Goal: Find specific page/section: Find specific page/section

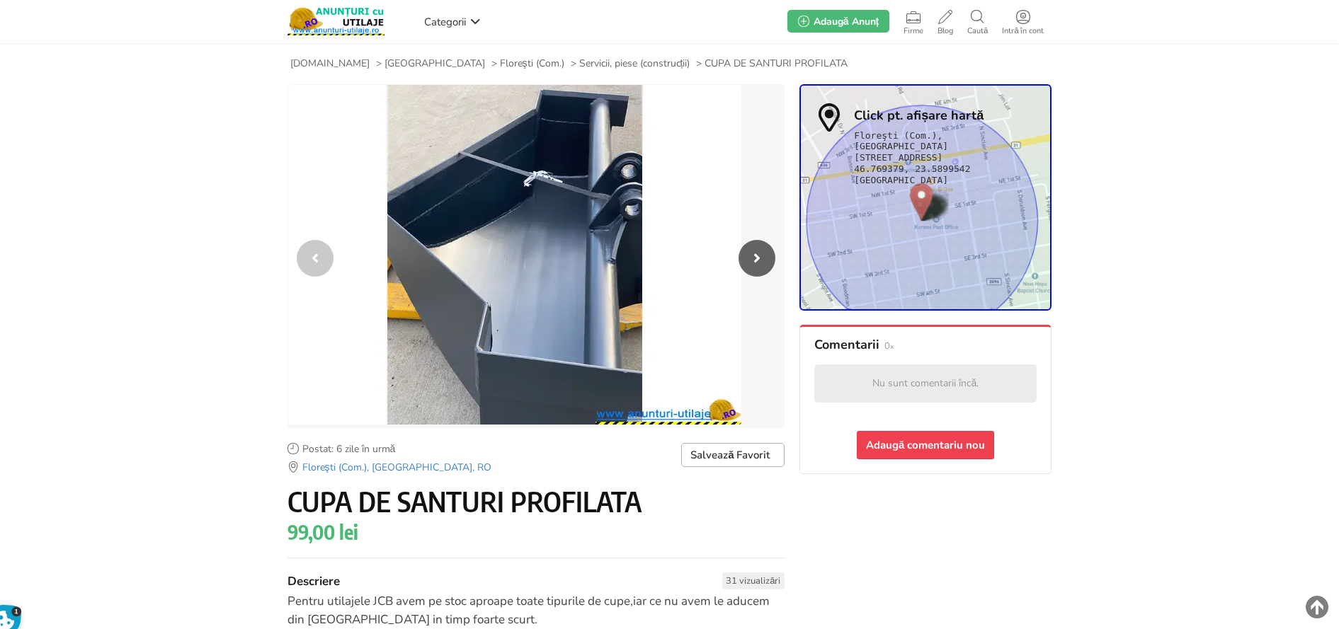
click at [755, 253] on icon "Next slide" at bounding box center [756, 258] width 37 height 37
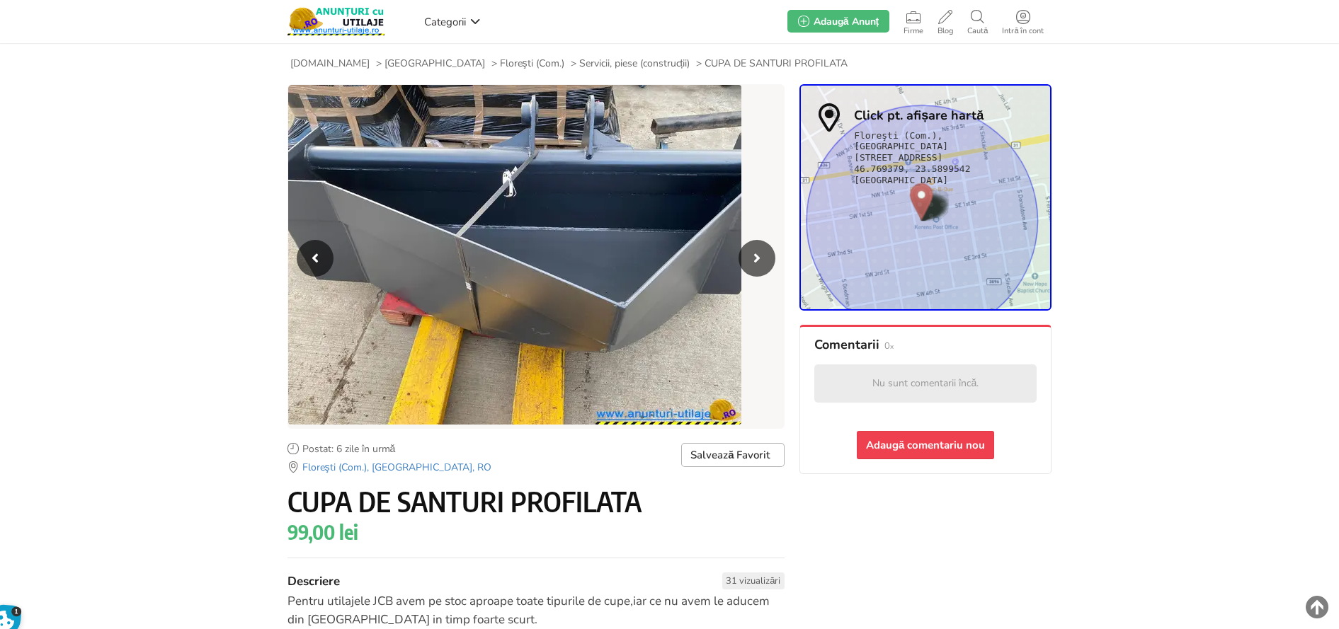
click at [755, 253] on icon "Next slide" at bounding box center [756, 258] width 37 height 37
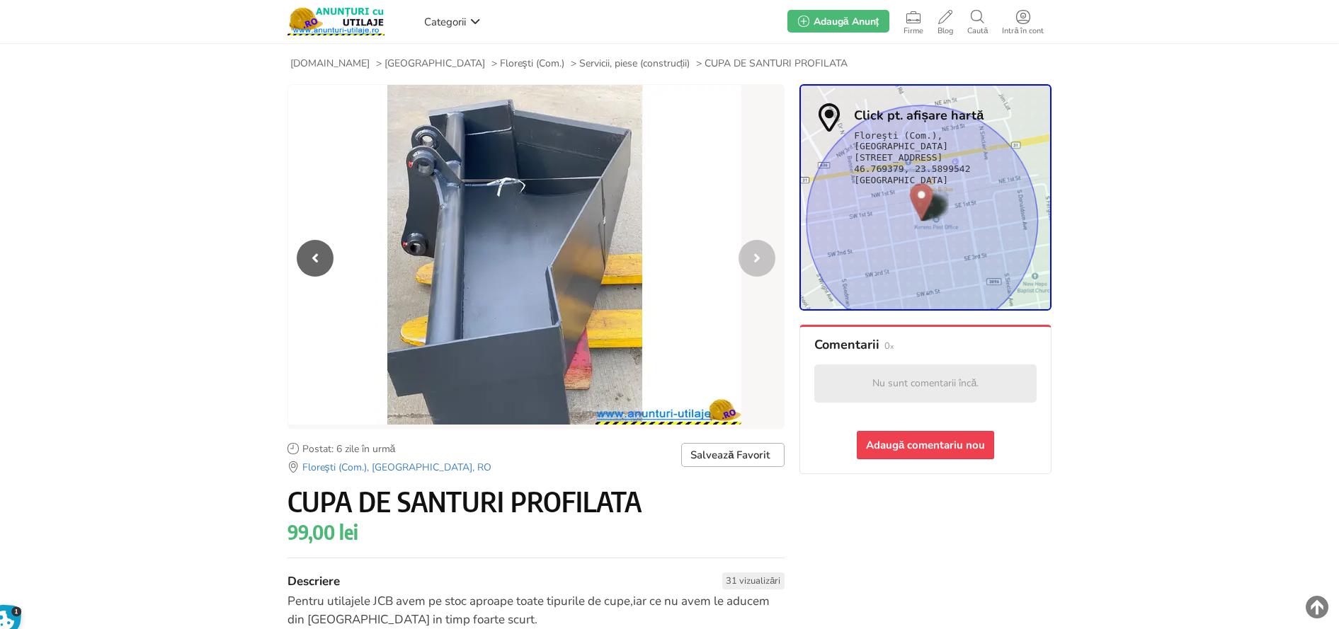
click at [579, 58] on span "Servicii, piese (construcții)" at bounding box center [634, 63] width 111 height 13
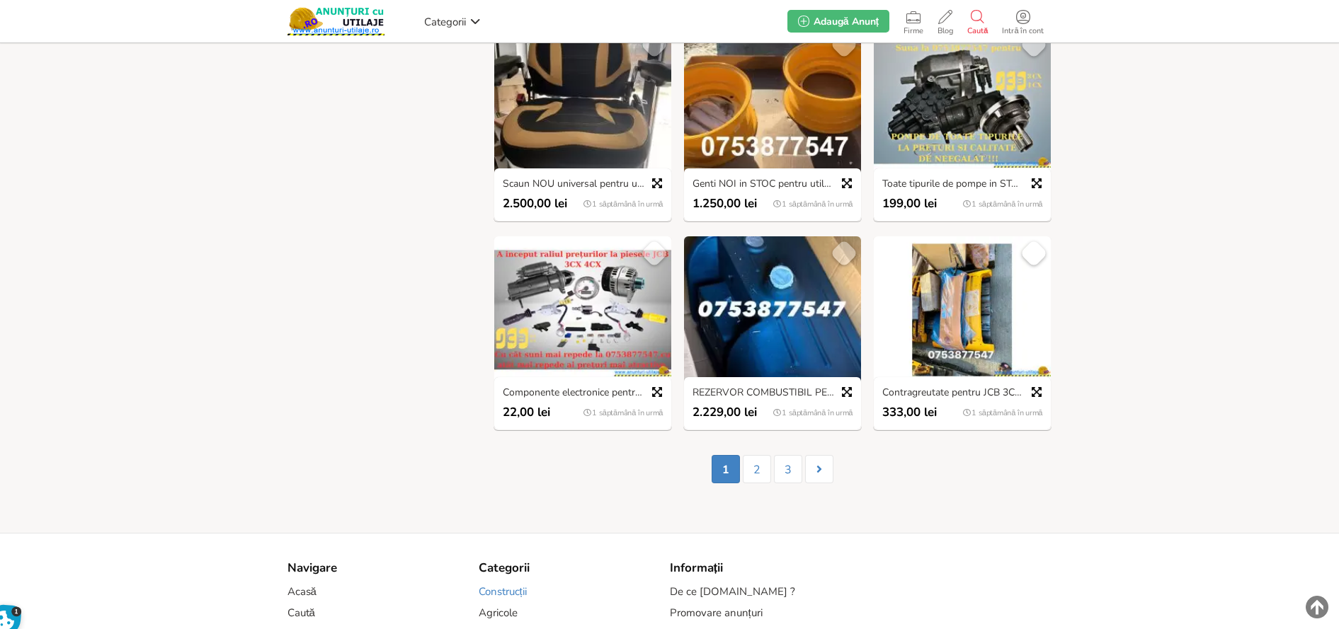
scroll to position [1062, 0]
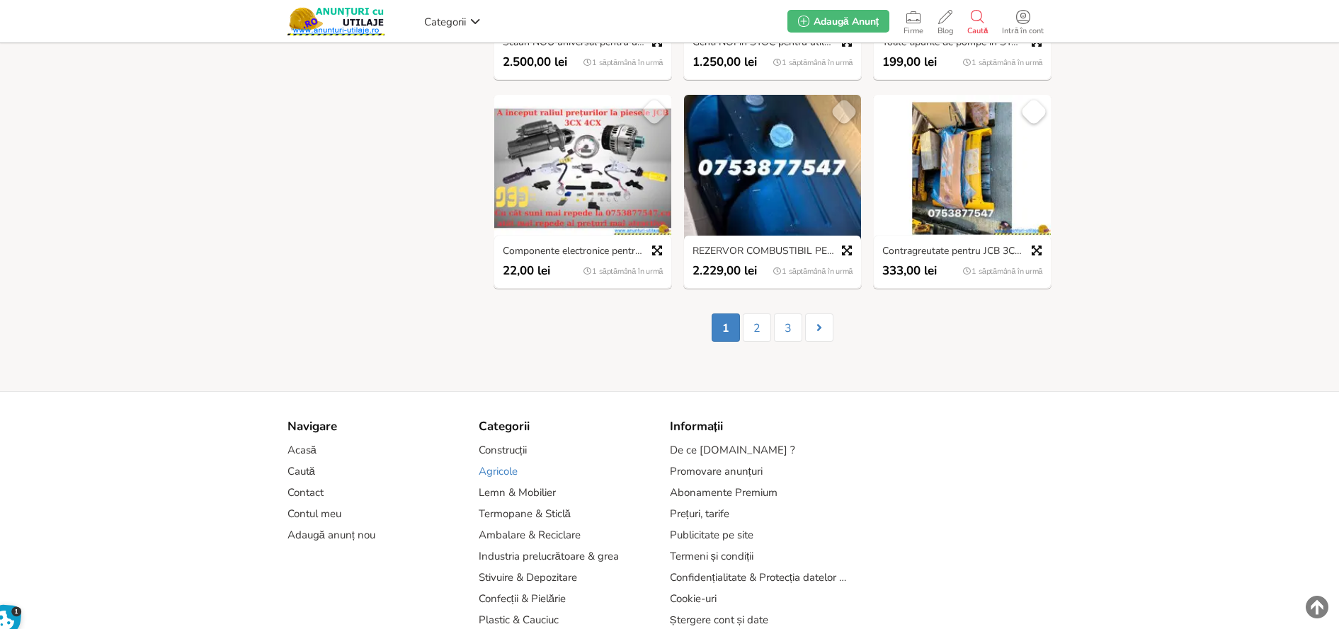
click at [512, 471] on link "Agricole" at bounding box center [498, 471] width 39 height 13
